Goal: Task Accomplishment & Management: Complete application form

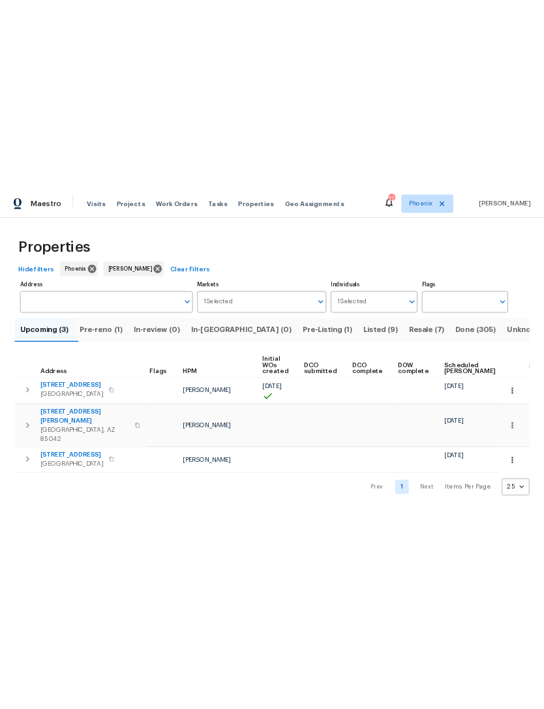
scroll to position [0, 92]
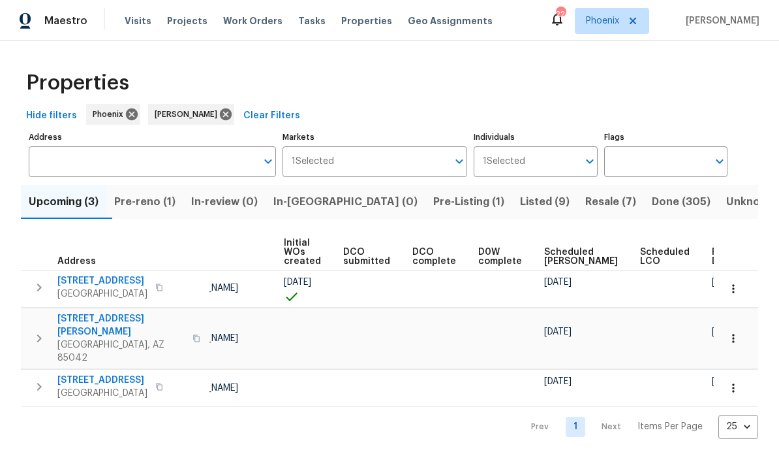
click at [158, 198] on span "Pre-reno (1)" at bounding box center [144, 202] width 61 height 18
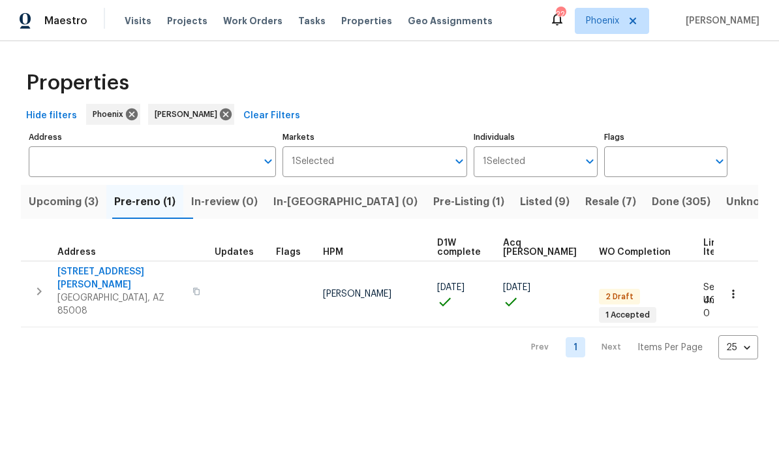
click at [40, 287] on button "button" at bounding box center [39, 291] width 26 height 52
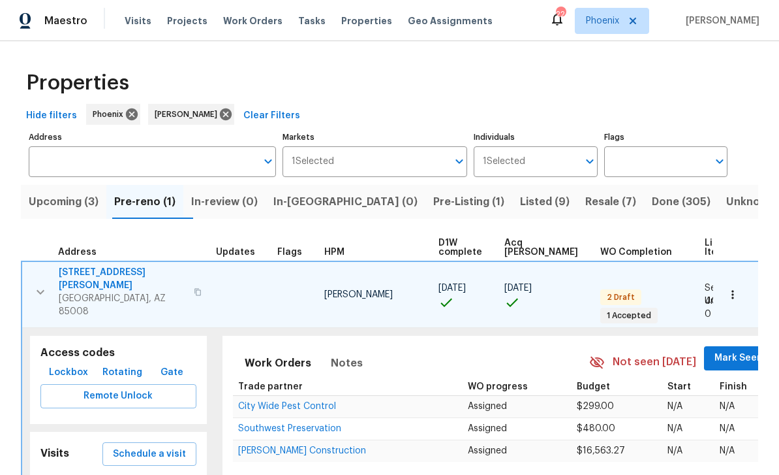
click at [57, 364] on span "Lockbox" at bounding box center [68, 372] width 39 height 16
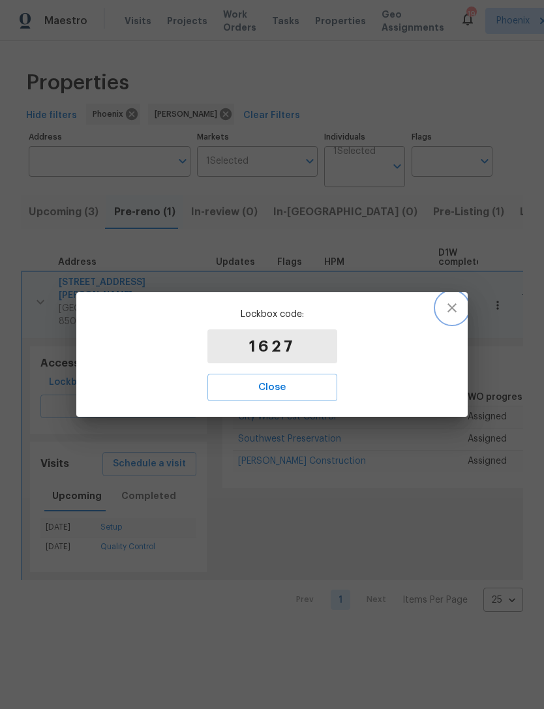
click at [452, 311] on icon "button" at bounding box center [452, 308] width 16 height 16
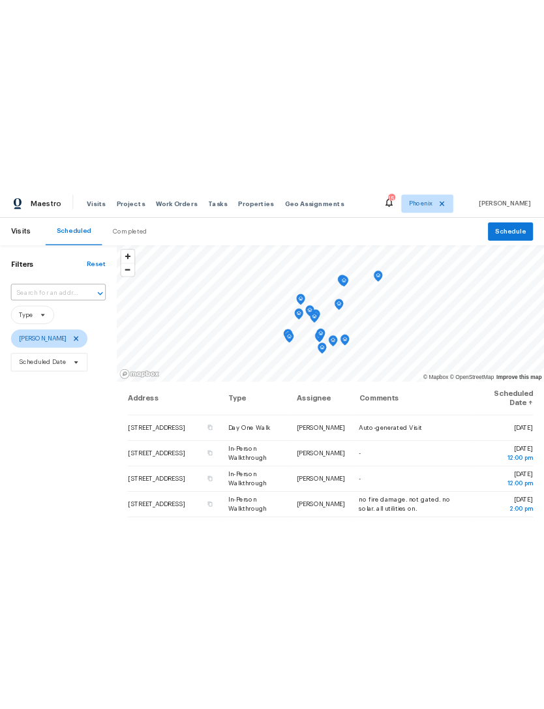
scroll to position [339, 0]
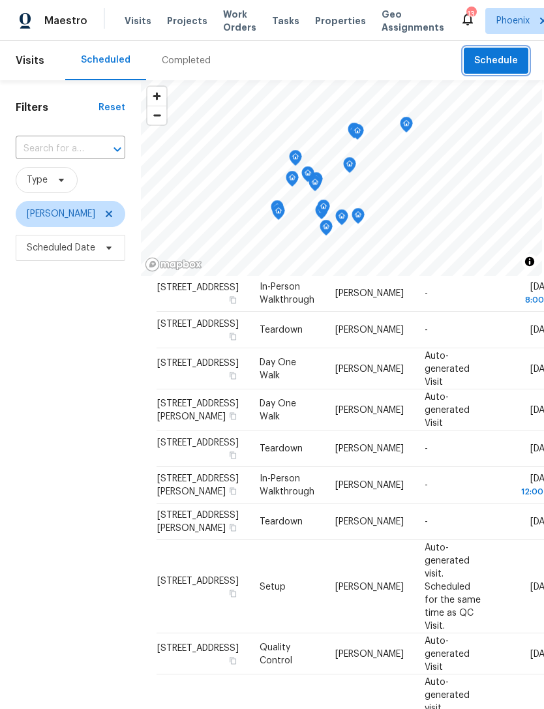
click at [505, 62] on span "Schedule" at bounding box center [497, 61] width 44 height 16
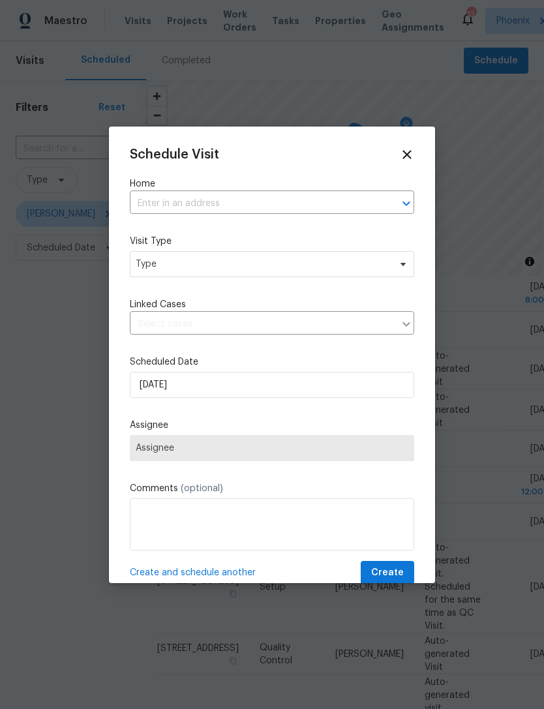
click at [264, 213] on input "text" at bounding box center [254, 204] width 248 height 20
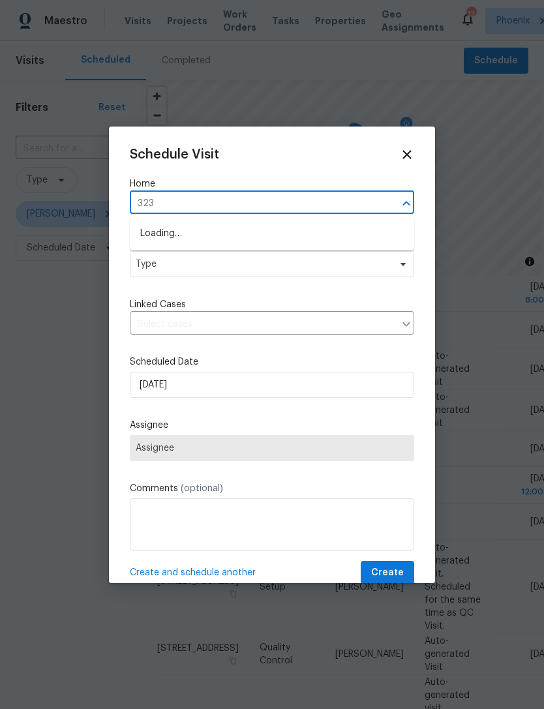
type input "3235"
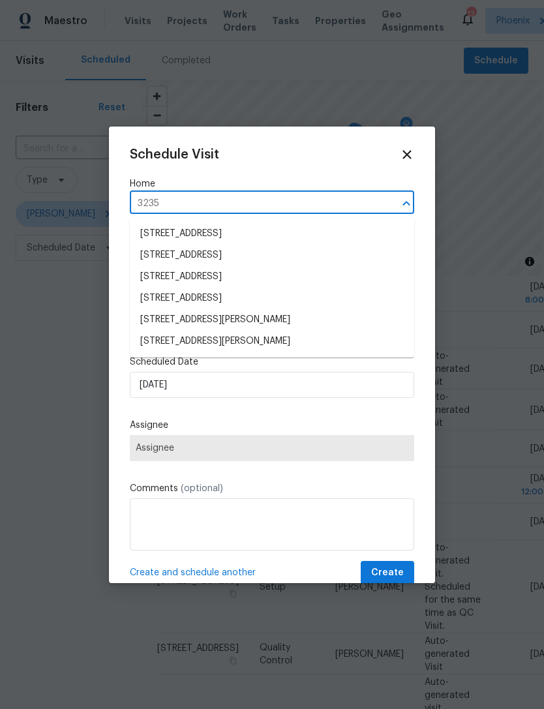
click at [279, 345] on li "[STREET_ADDRESS][PERSON_NAME]" at bounding box center [272, 342] width 285 height 22
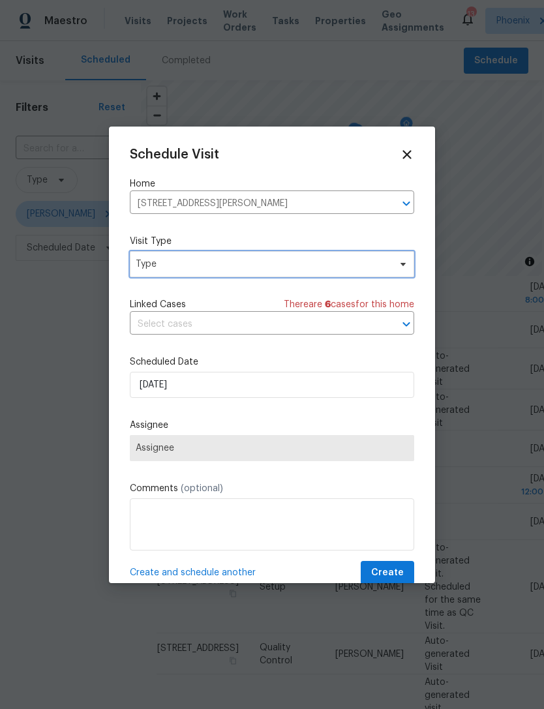
click at [253, 277] on span "Type" at bounding box center [272, 264] width 285 height 26
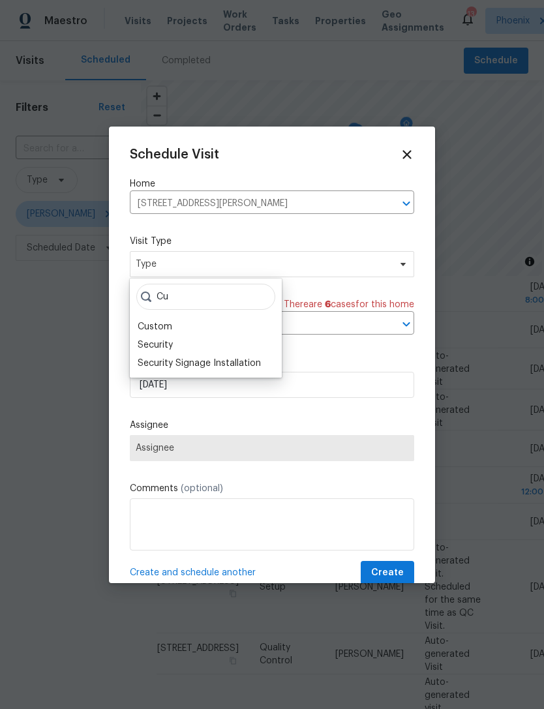
type input "Cu"
click at [166, 329] on div "Custom" at bounding box center [155, 326] width 35 height 13
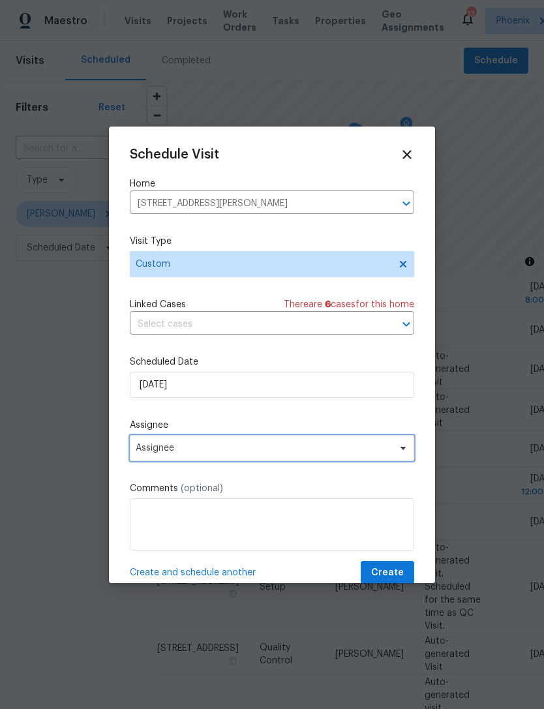
click at [219, 452] on span "Assignee" at bounding box center [264, 448] width 256 height 10
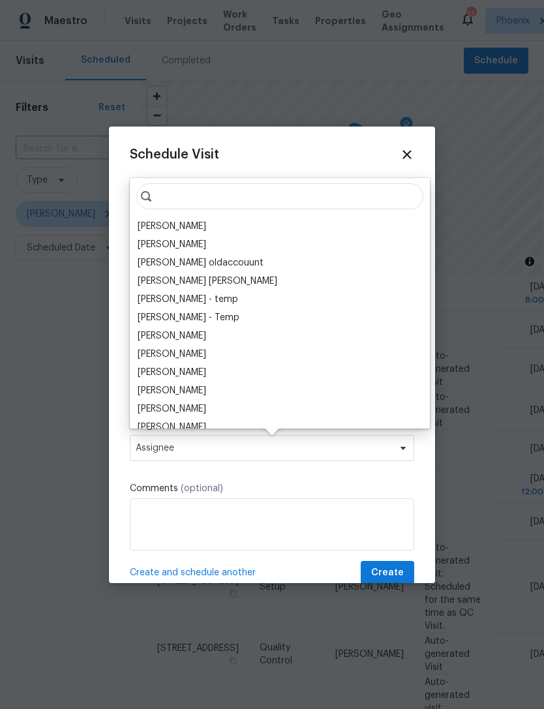
click at [176, 224] on div "[PERSON_NAME]" at bounding box center [172, 226] width 69 height 13
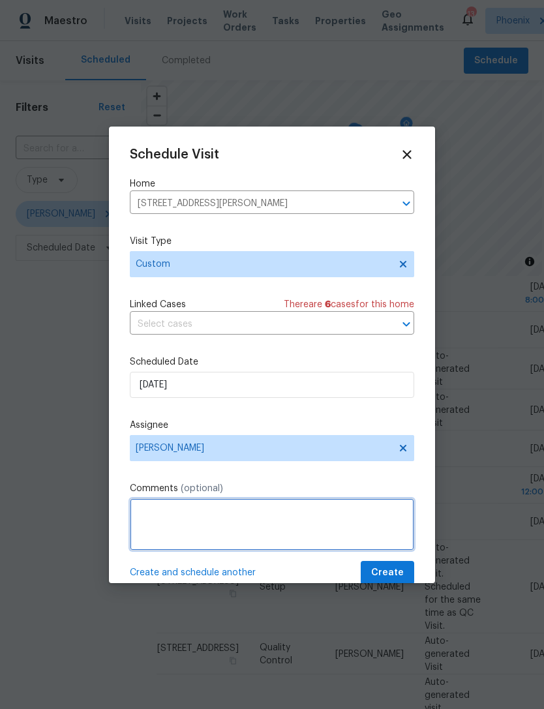
click at [278, 474] on textarea at bounding box center [272, 525] width 285 height 52
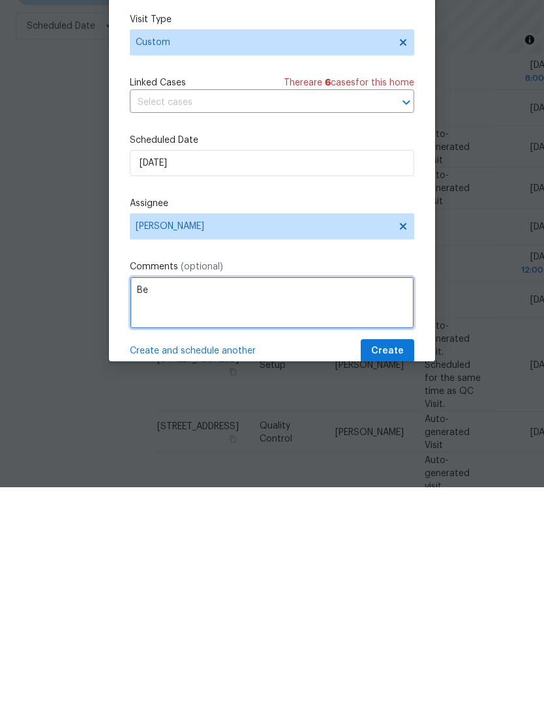
type textarea "B"
type textarea "Meet vendor onsite 7:30"
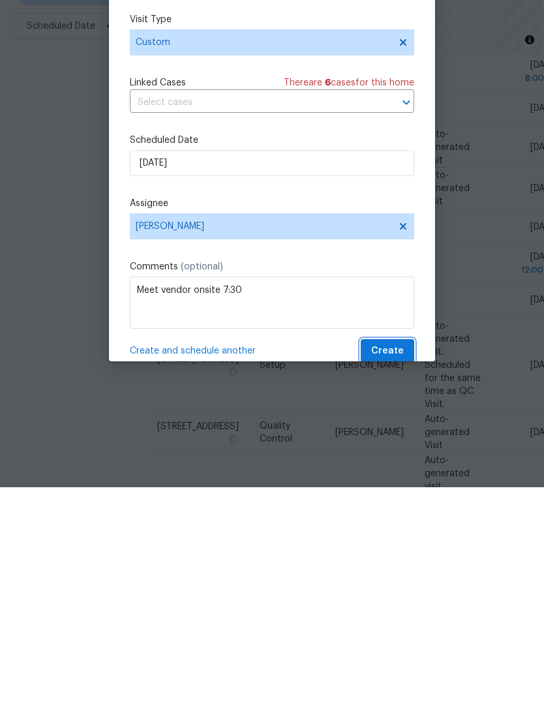
click at [403, 474] on span "Create" at bounding box center [387, 573] width 33 height 16
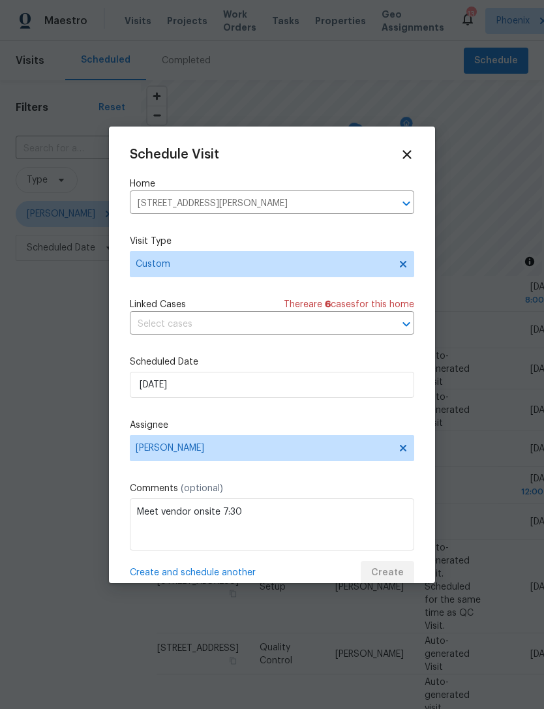
scroll to position [0, 0]
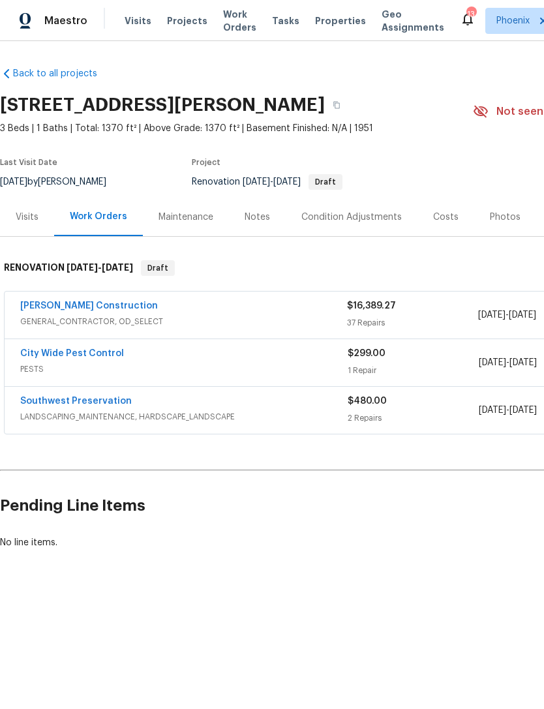
scroll to position [0, 39]
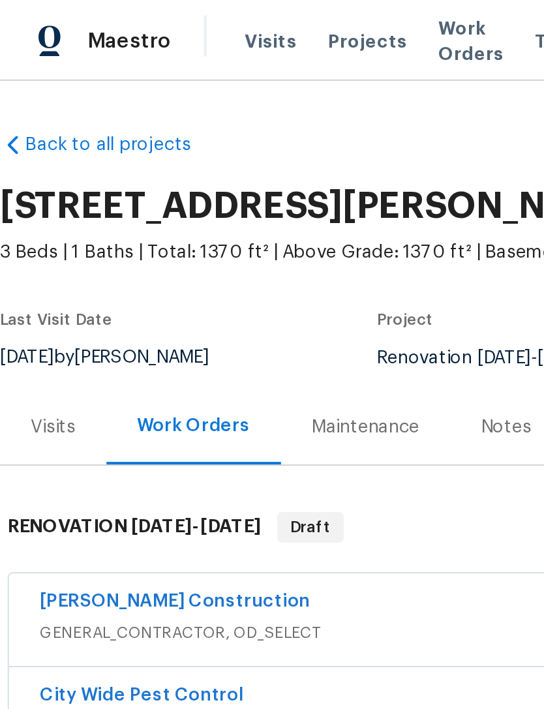
click at [80, 308] on link "[PERSON_NAME] Construction" at bounding box center [89, 306] width 138 height 9
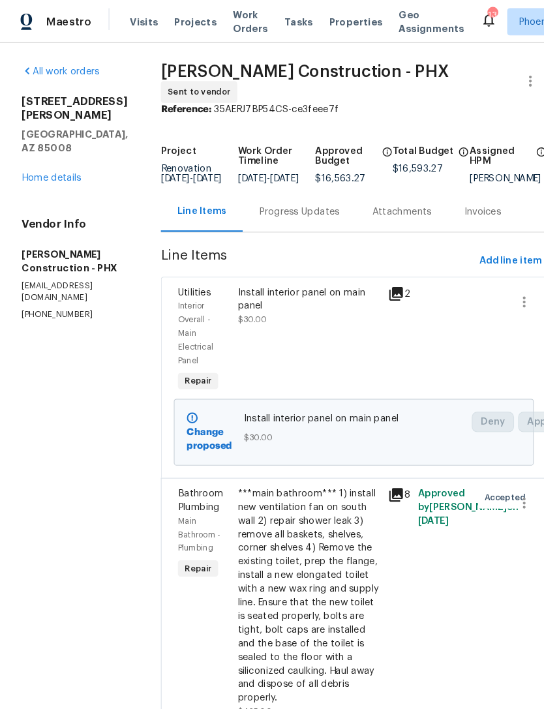
click at [34, 166] on link "Home details" at bounding box center [49, 170] width 57 height 9
